Goal: Task Accomplishment & Management: Manage account settings

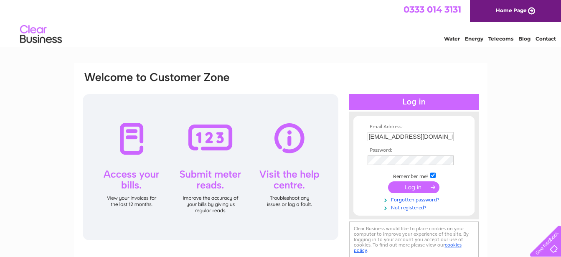
click at [408, 188] on input "submit" at bounding box center [413, 187] width 51 height 12
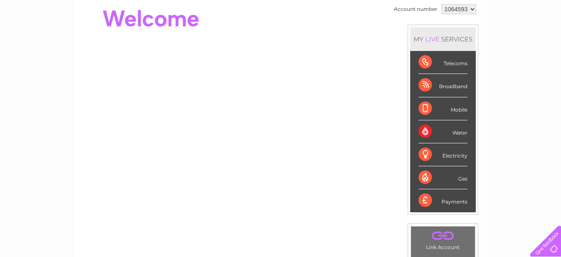
scroll to position [43, 0]
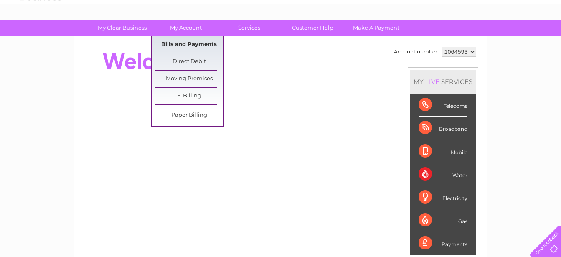
click at [184, 46] on link "Bills and Payments" at bounding box center [188, 44] width 69 height 17
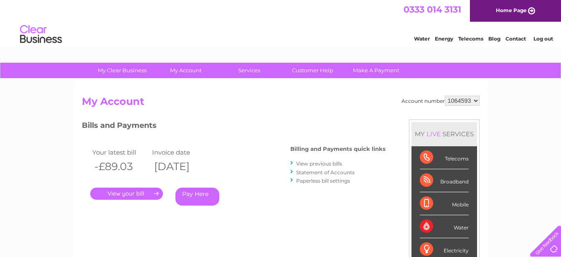
click at [141, 193] on link "." at bounding box center [126, 193] width 73 height 12
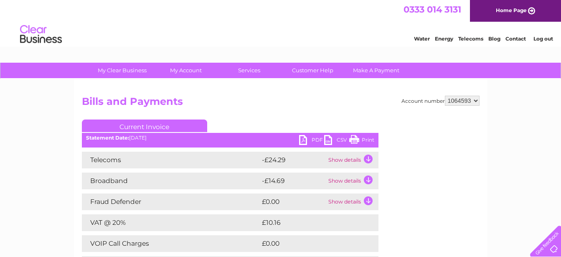
click at [300, 140] on link "PDF" at bounding box center [311, 141] width 25 height 12
click at [541, 39] on link "Log out" at bounding box center [543, 38] width 20 height 6
